Goal: Information Seeking & Learning: Learn about a topic

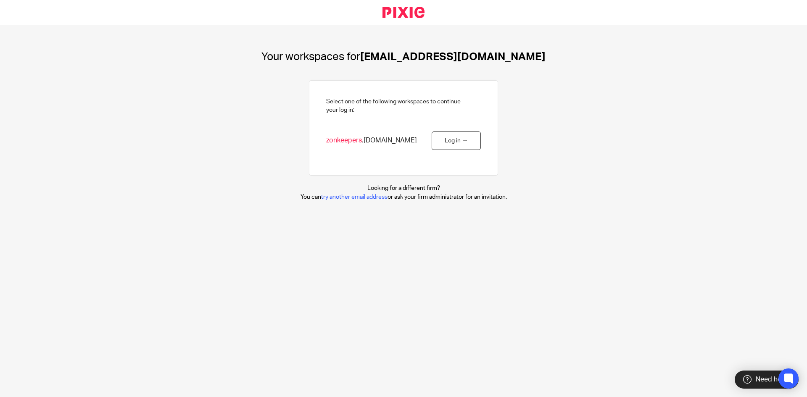
click at [458, 146] on link "Log in →" at bounding box center [456, 141] width 49 height 19
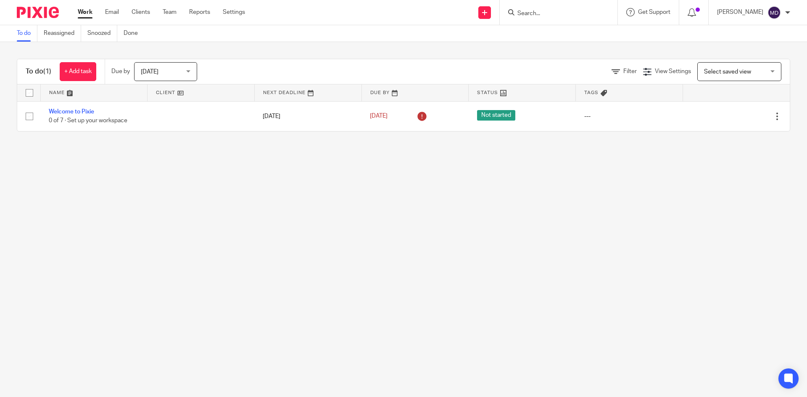
click at [787, 13] on div at bounding box center [787, 12] width 5 height 5
click at [696, 11] on icon at bounding box center [691, 12] width 8 height 8
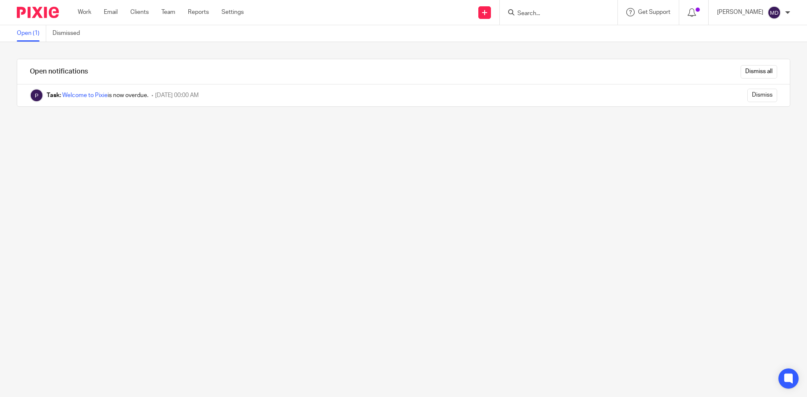
click at [655, 14] on span "Get Support" at bounding box center [654, 12] width 32 height 6
click at [629, 63] on span "Access the academy" at bounding box center [647, 66] width 71 height 9
click at [785, 13] on div at bounding box center [787, 12] width 5 height 5
